Goal: Complete application form: Complete application form

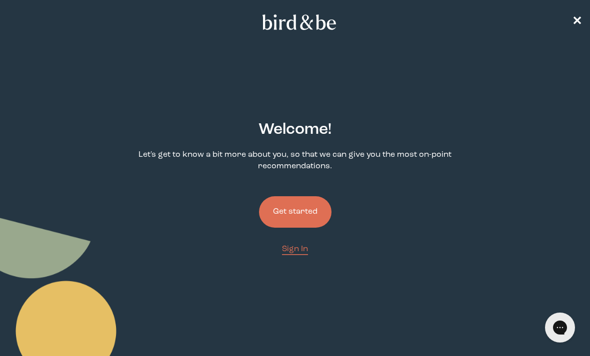
click at [300, 213] on button "Get started" at bounding box center [295, 211] width 72 height 31
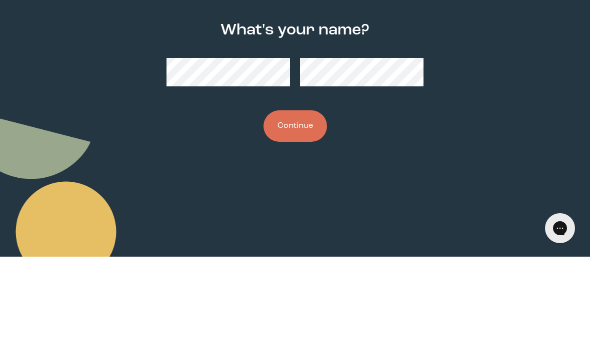
click at [298, 210] on button "Continue" at bounding box center [294, 225] width 63 height 31
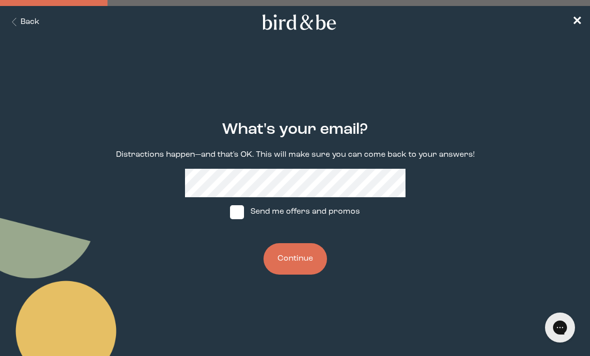
click at [282, 258] on button "Continue" at bounding box center [294, 258] width 63 height 31
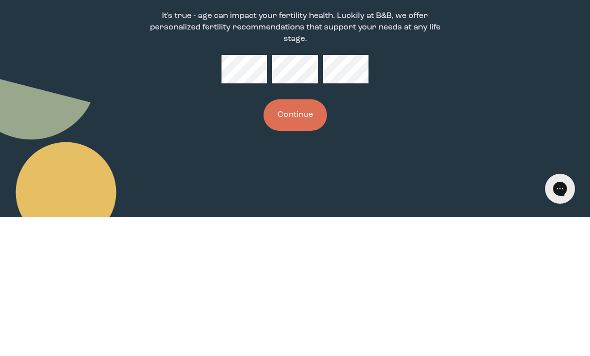
click at [307, 238] on button "Continue" at bounding box center [294, 253] width 63 height 31
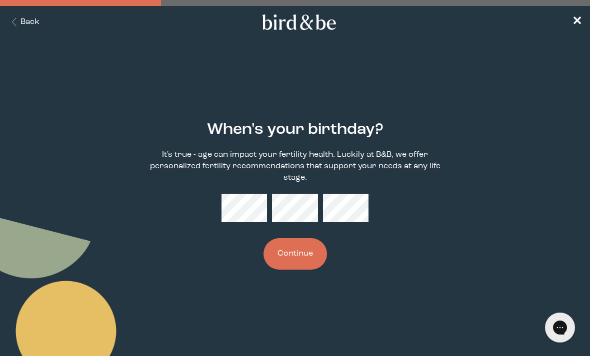
click at [311, 263] on button "Continue" at bounding box center [294, 253] width 63 height 31
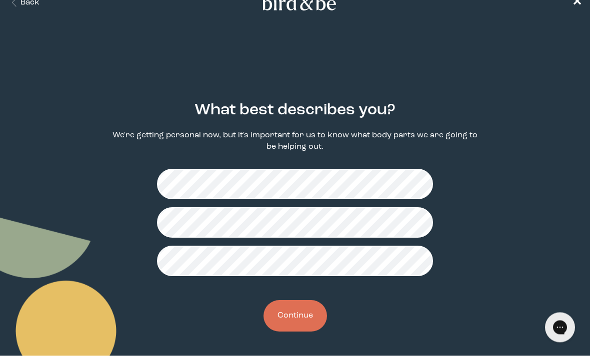
scroll to position [23, 0]
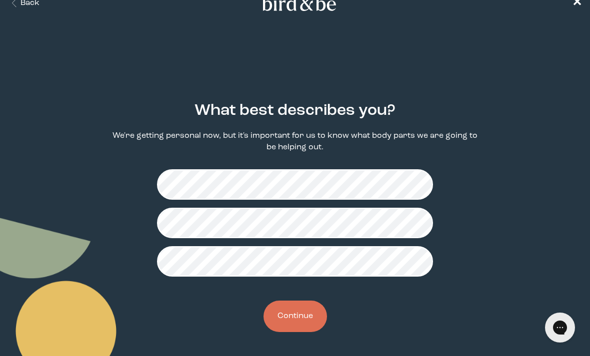
click at [302, 317] on button "Continue" at bounding box center [294, 316] width 63 height 31
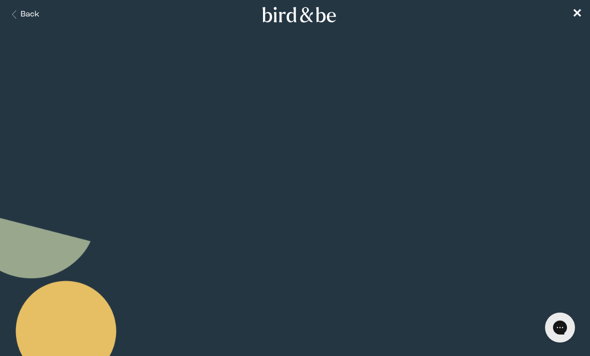
scroll to position [10, 0]
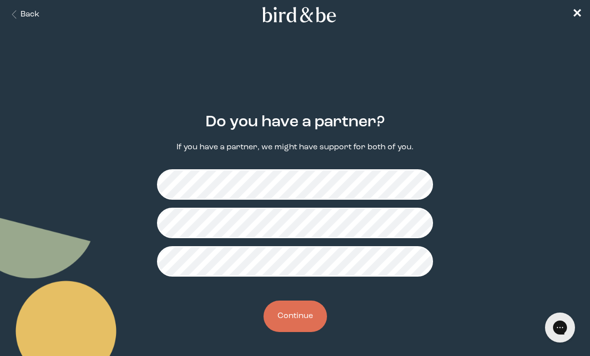
click at [297, 318] on button "Continue" at bounding box center [294, 316] width 63 height 31
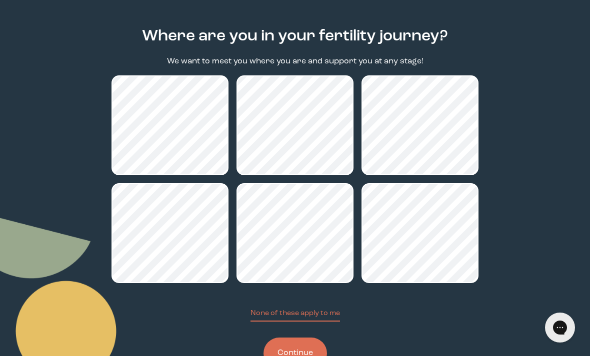
scroll to position [102, 0]
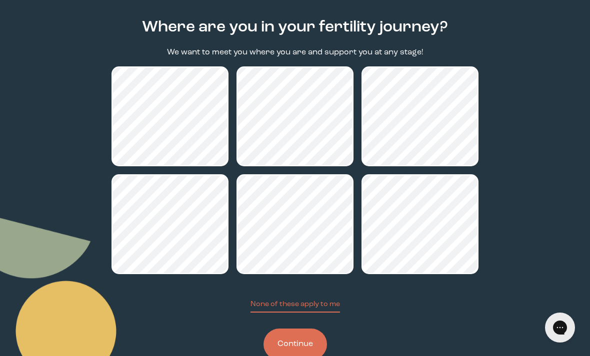
click at [316, 350] on button "Continue" at bounding box center [294, 344] width 63 height 31
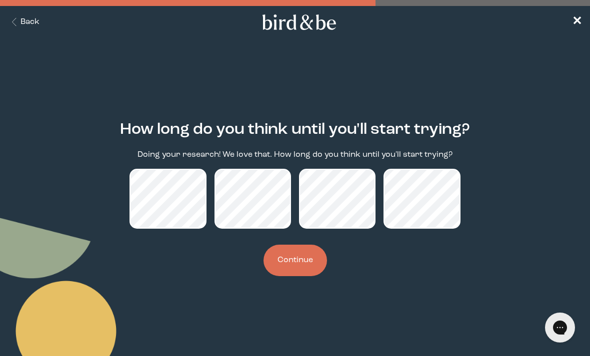
click at [315, 260] on button "Continue" at bounding box center [294, 260] width 63 height 31
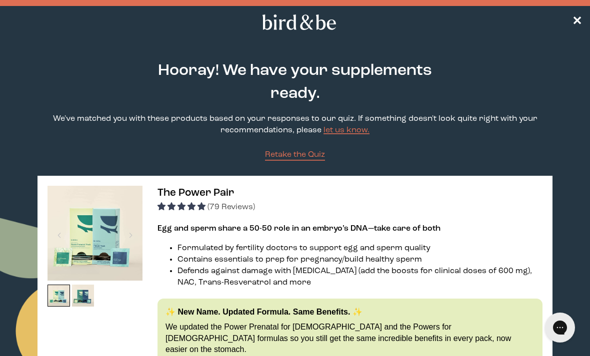
click at [577, 20] on span "✕" at bounding box center [577, 22] width 10 height 12
